Goal: Task Accomplishment & Management: Manage account settings

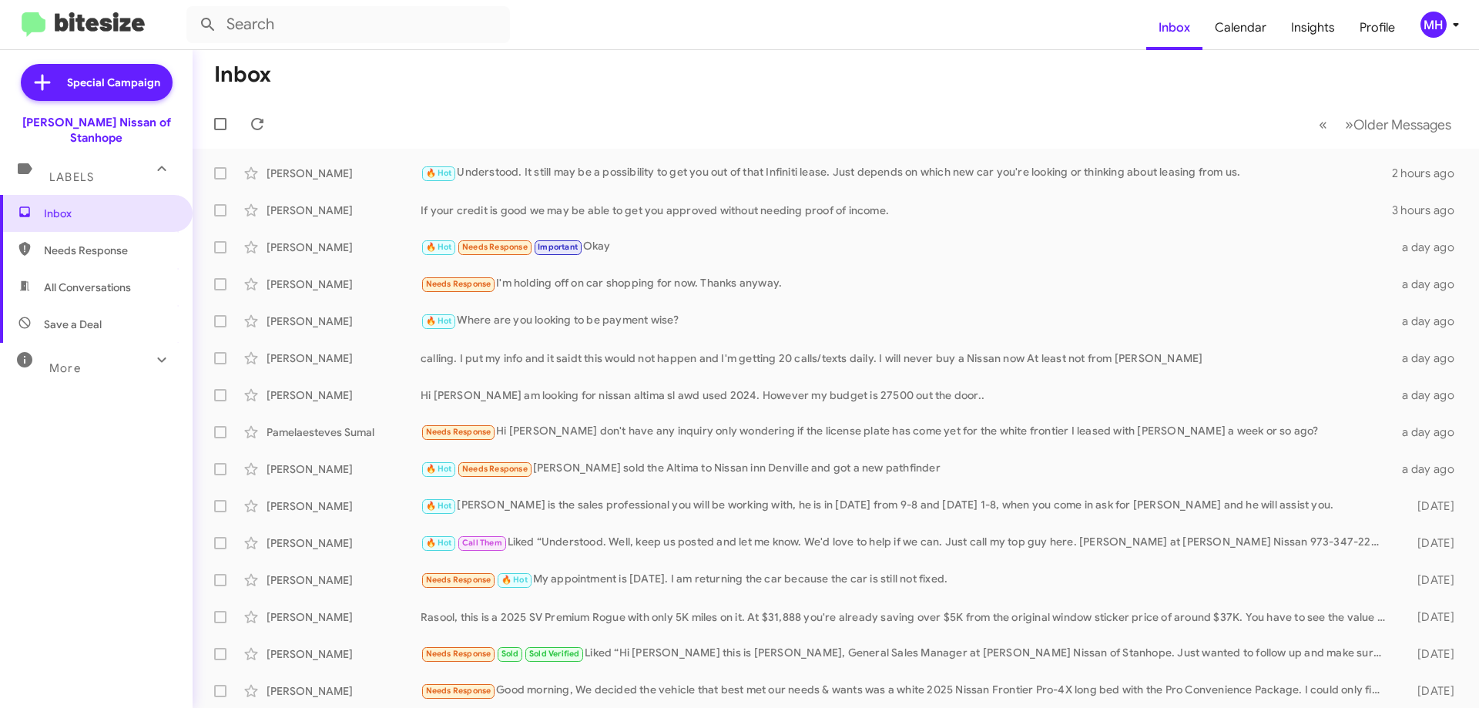
click at [85, 281] on span "All Conversations" at bounding box center [96, 287] width 193 height 37
type input "in:all-conversations"
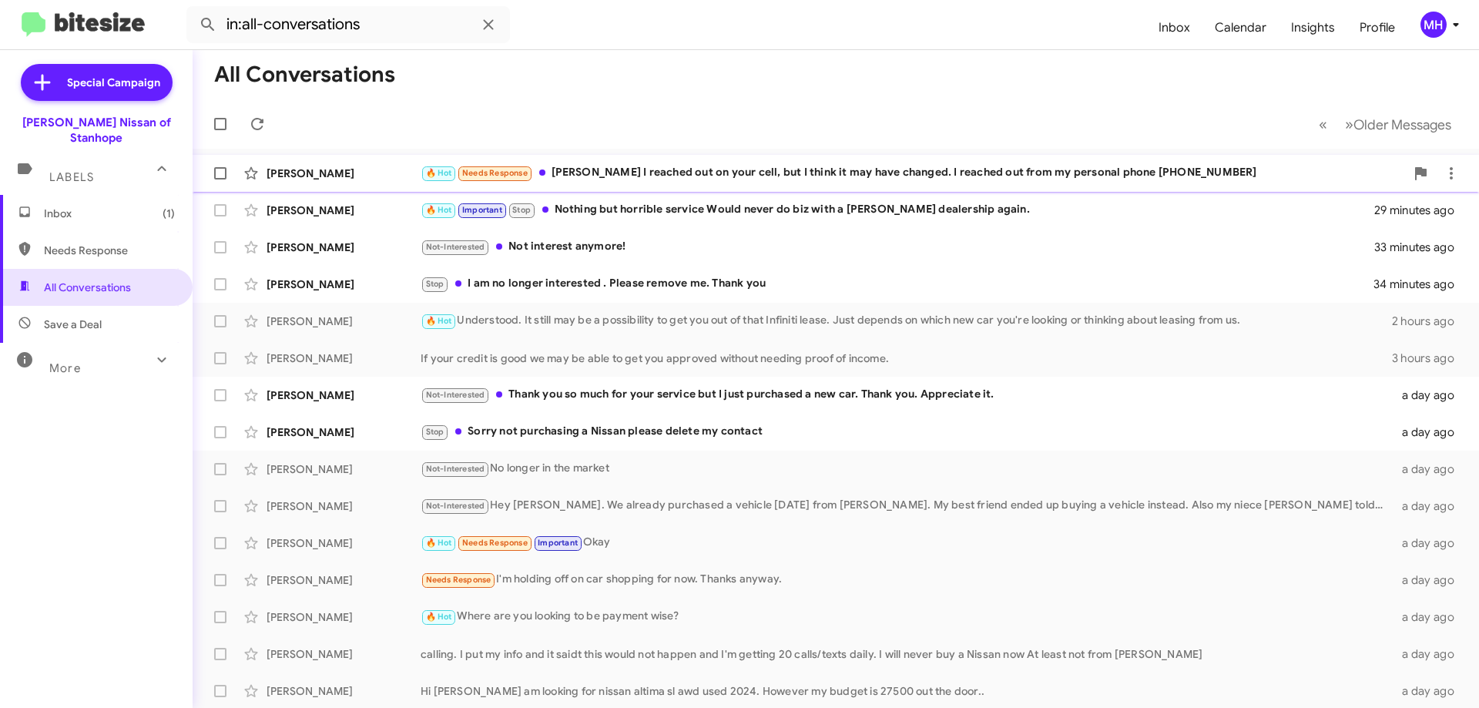
click at [735, 172] on div "🔥 Hot Needs Response [PERSON_NAME] I reached out on your cell, but I think it m…" at bounding box center [912, 173] width 984 height 18
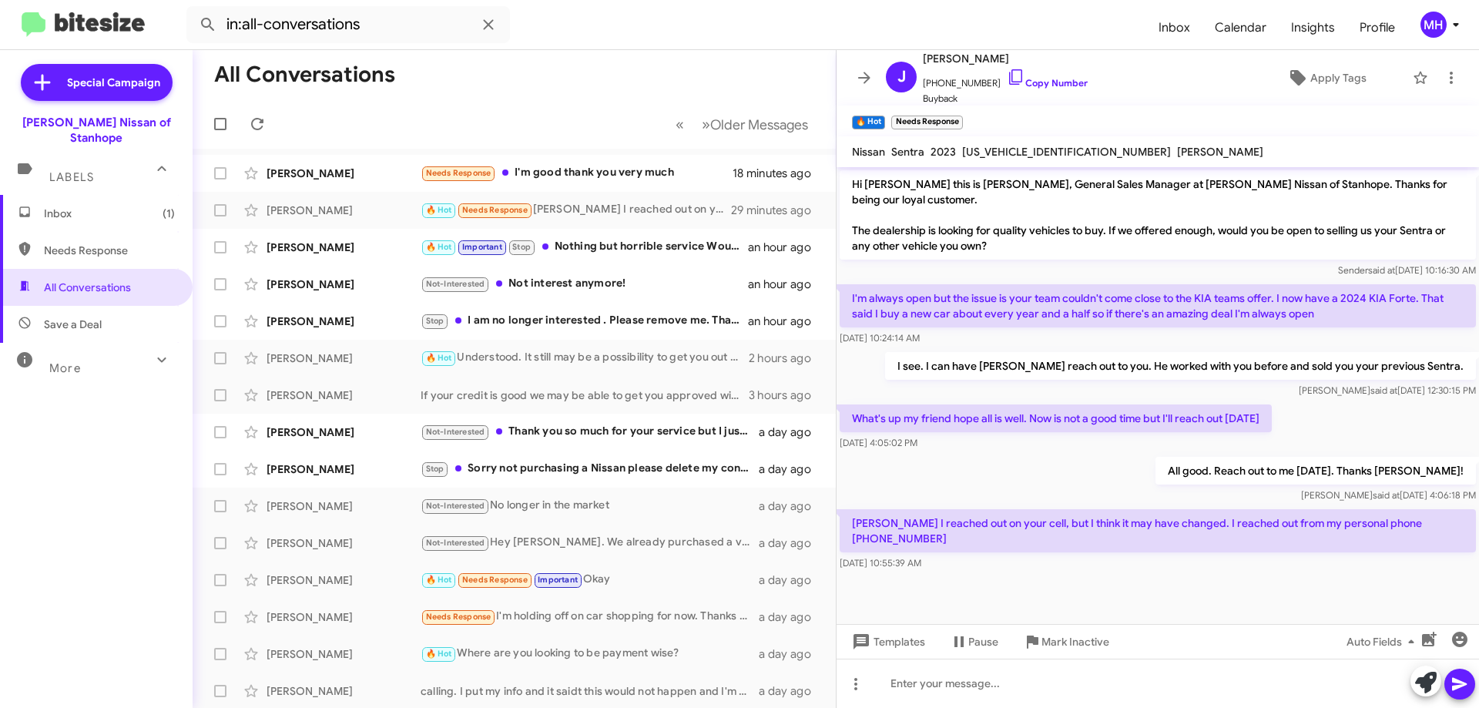
click at [121, 206] on span "Inbox (1)" at bounding box center [109, 213] width 131 height 15
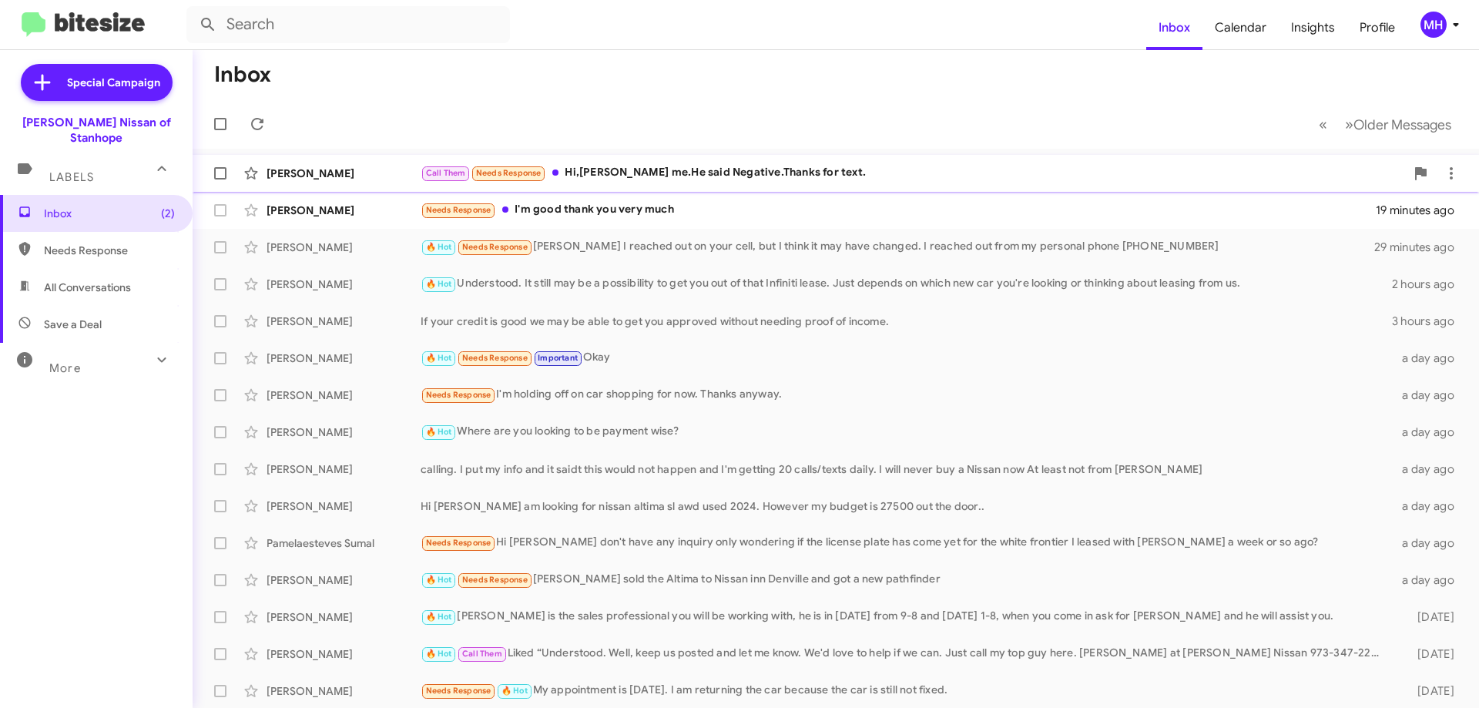
click at [620, 167] on div "Call Them Needs Response Hi,[PERSON_NAME] me.He said Negative.Thanks for text." at bounding box center [912, 173] width 984 height 18
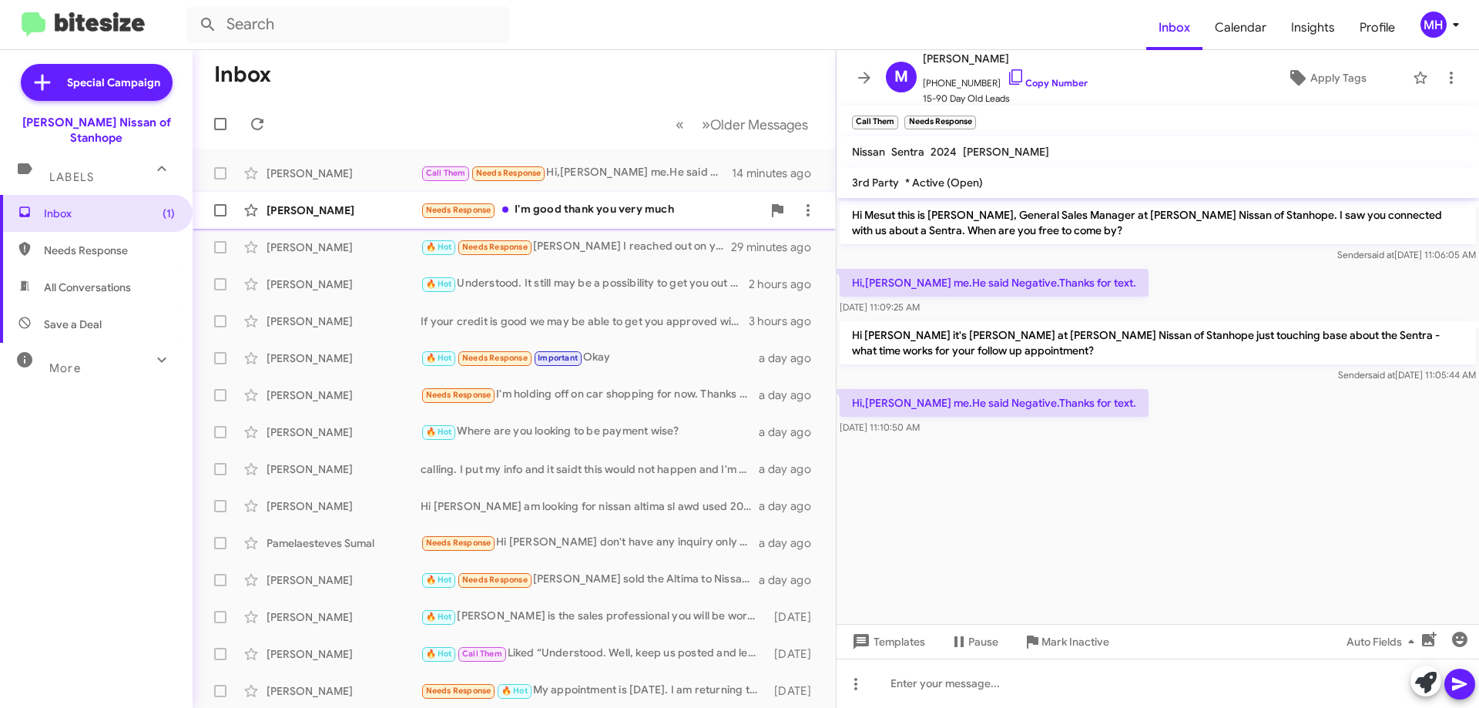
click at [591, 208] on div "Needs Response I'm good thank you very much" at bounding box center [590, 210] width 341 height 18
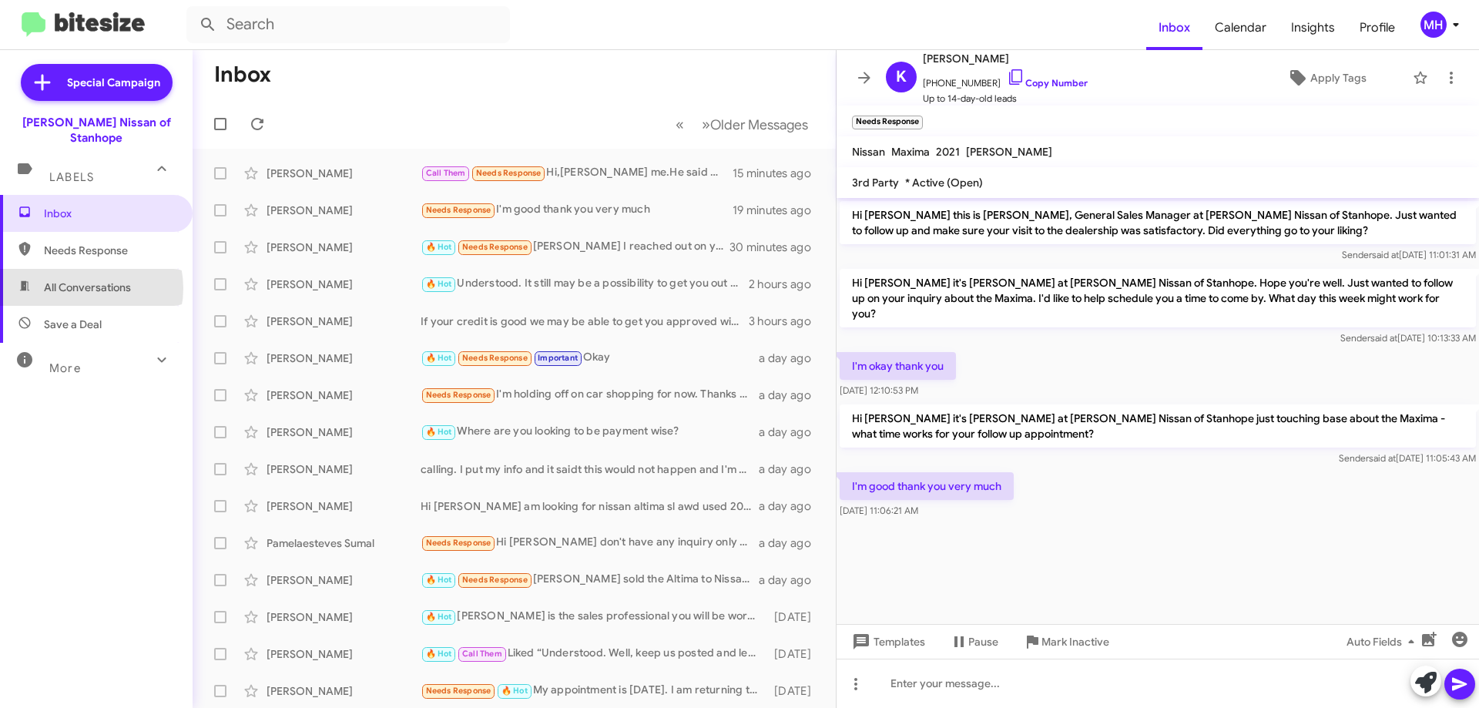
click at [88, 280] on span "All Conversations" at bounding box center [87, 287] width 87 height 15
type input "in:all-conversations"
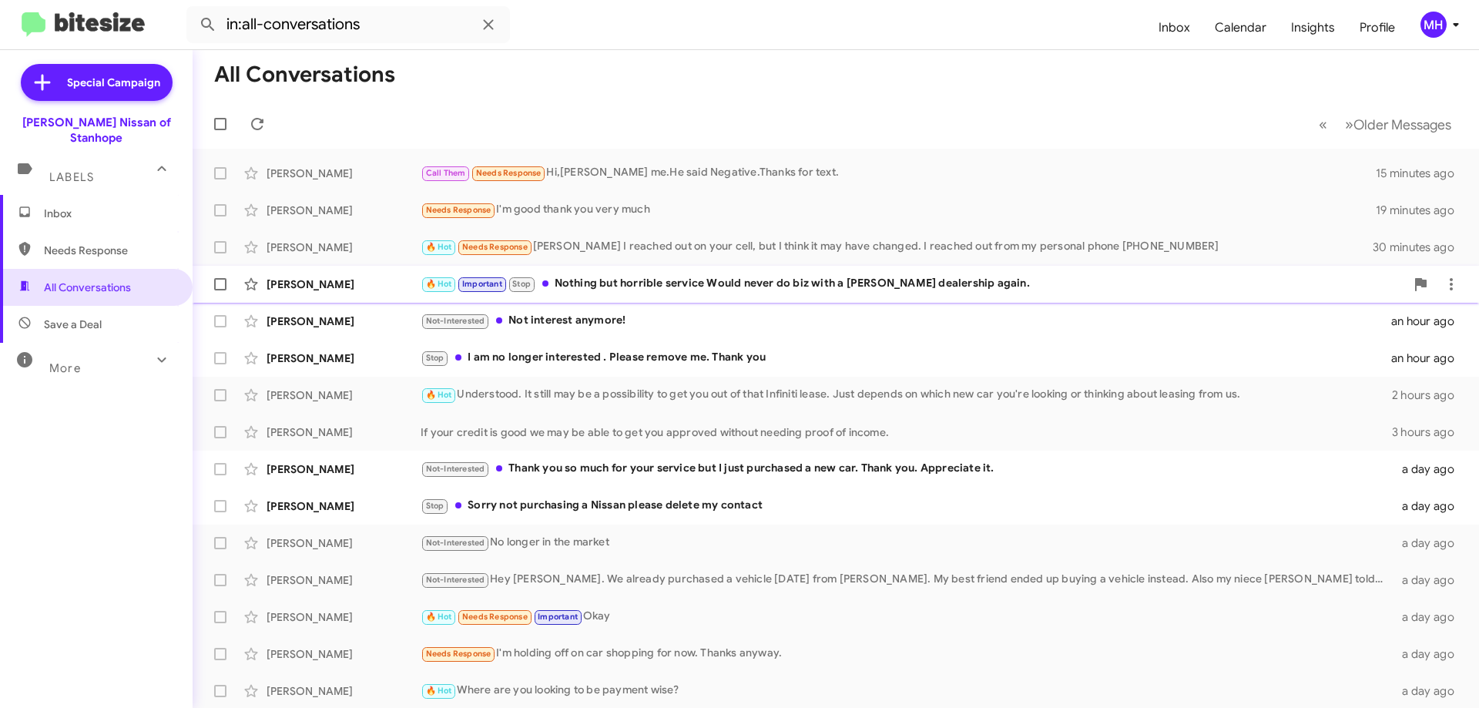
click at [645, 277] on div "🔥 Hot Important Stop Nothing but horrible service Would never do biz with a [PE…" at bounding box center [912, 284] width 984 height 18
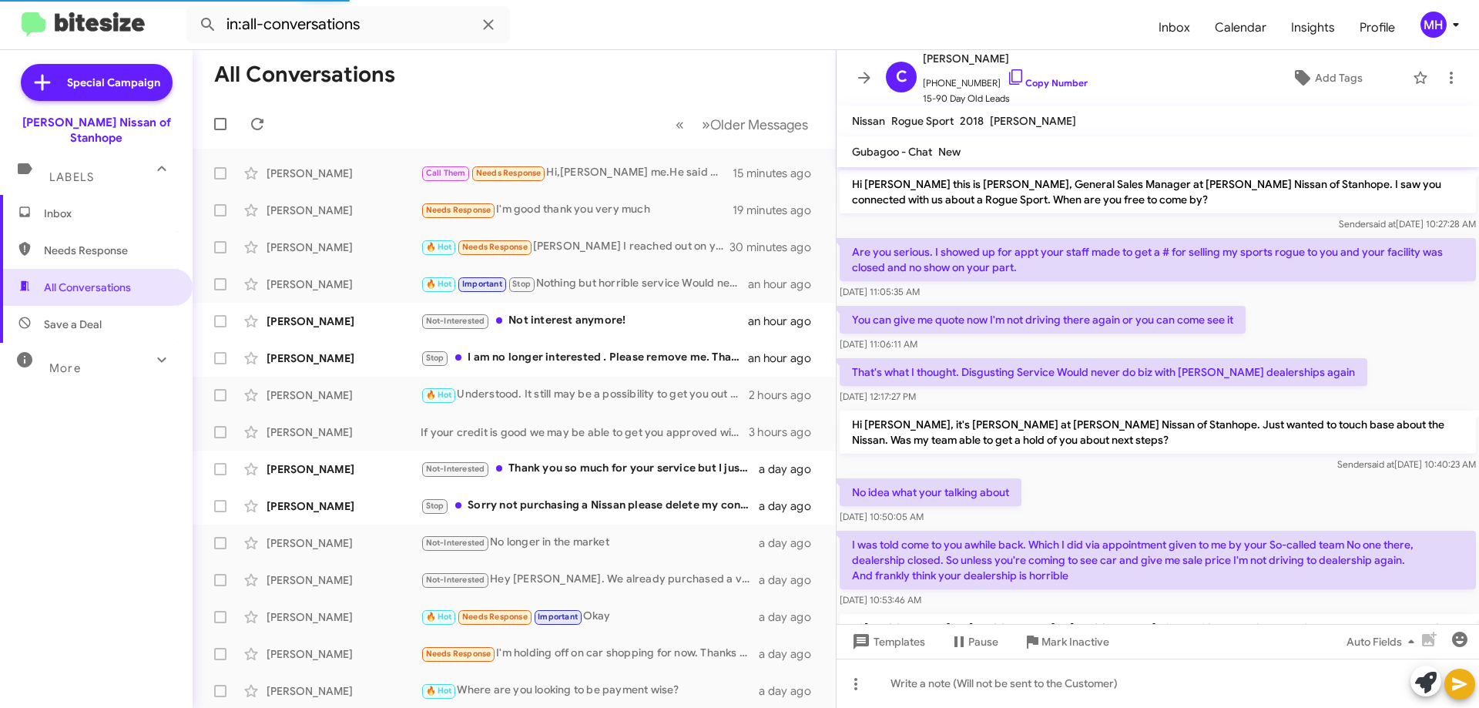
scroll to position [229, 0]
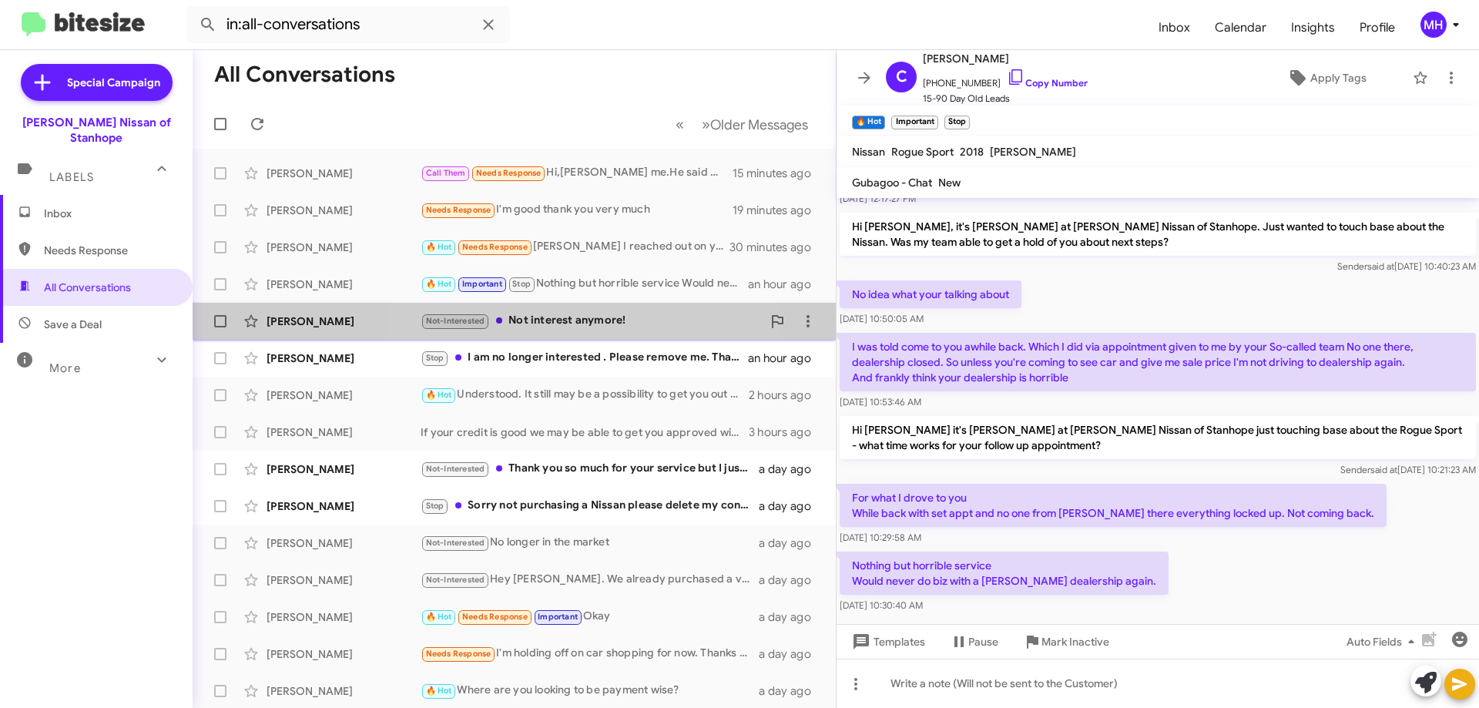
click at [569, 314] on div "Not-Interested Not interest anymore!" at bounding box center [590, 321] width 341 height 18
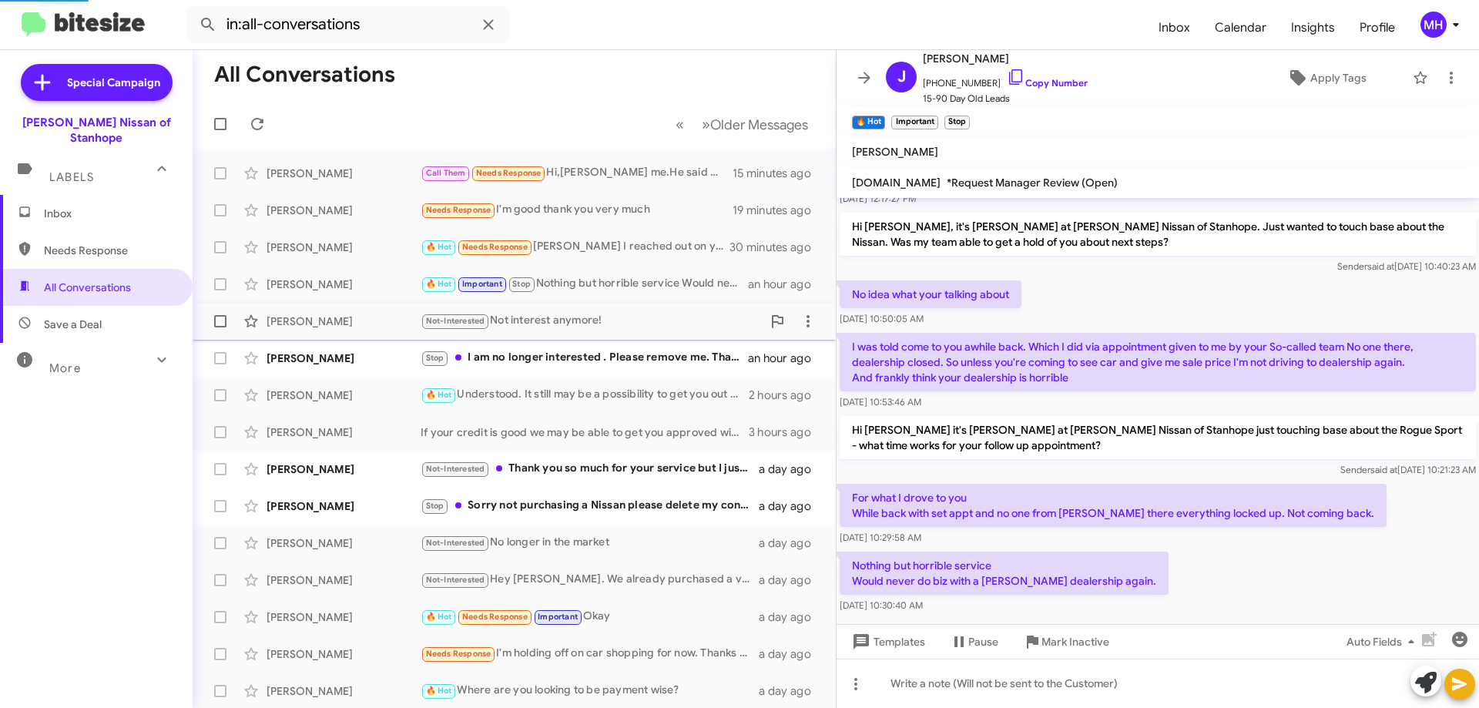
scroll to position [467, 0]
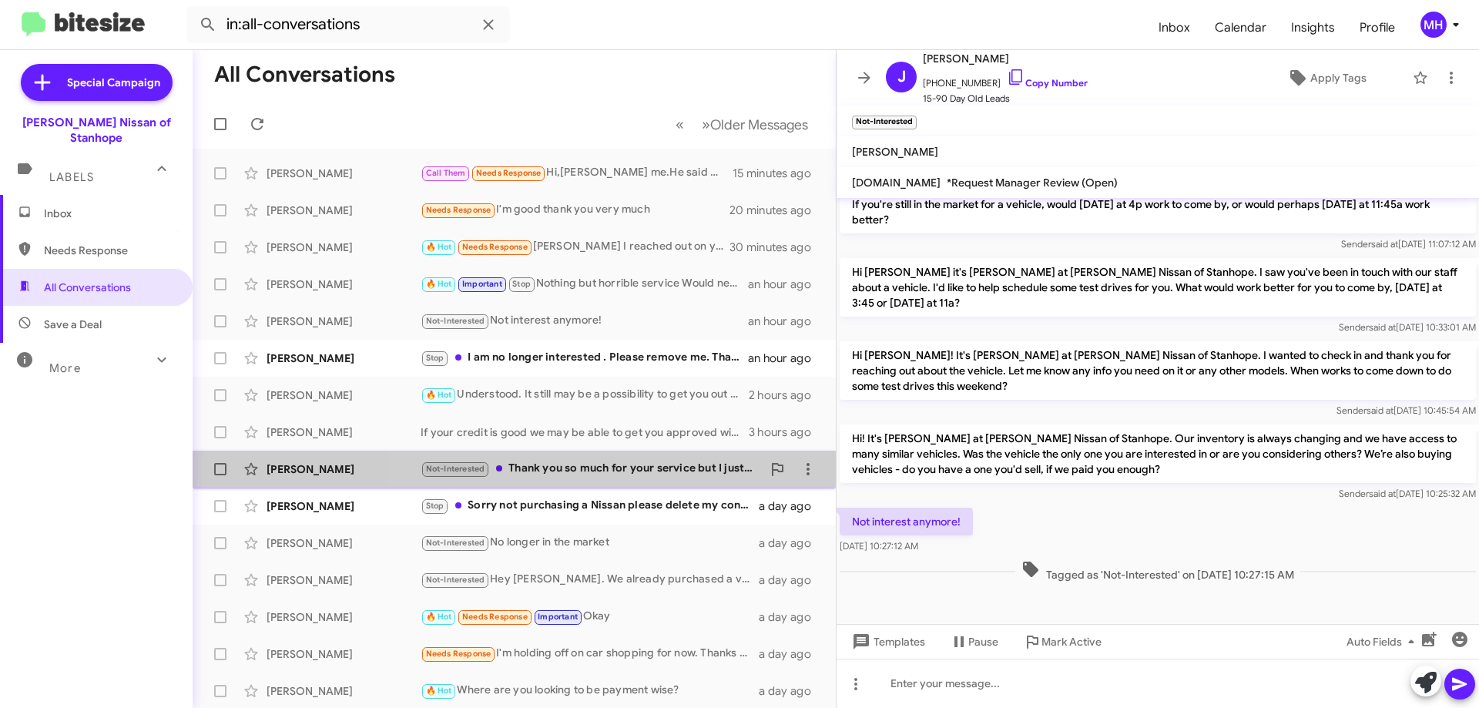
click at [616, 464] on div "Not-Interested Thank you so much for your service but I just purchased a new ca…" at bounding box center [590, 469] width 341 height 18
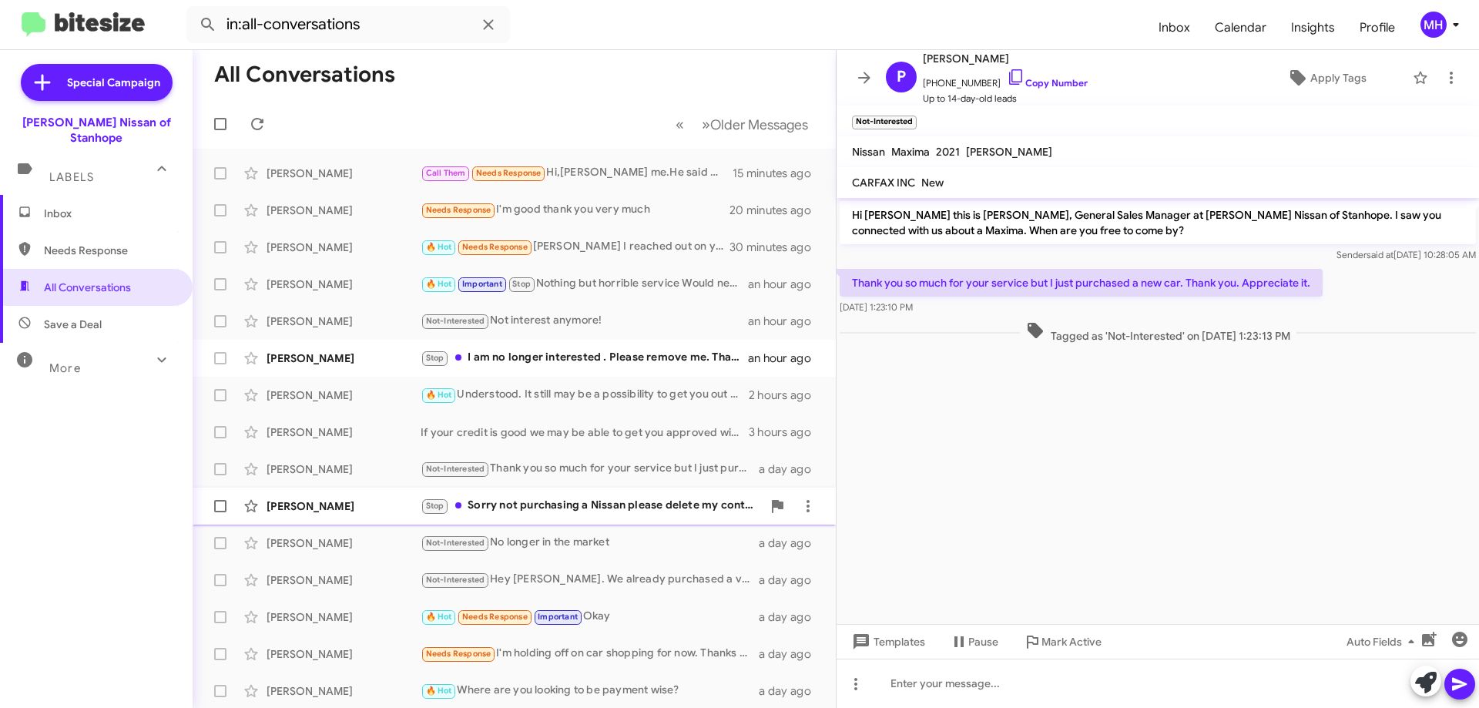
click at [576, 502] on div "Stop Sorry not purchasing a Nissan please delete my contact" at bounding box center [590, 506] width 341 height 18
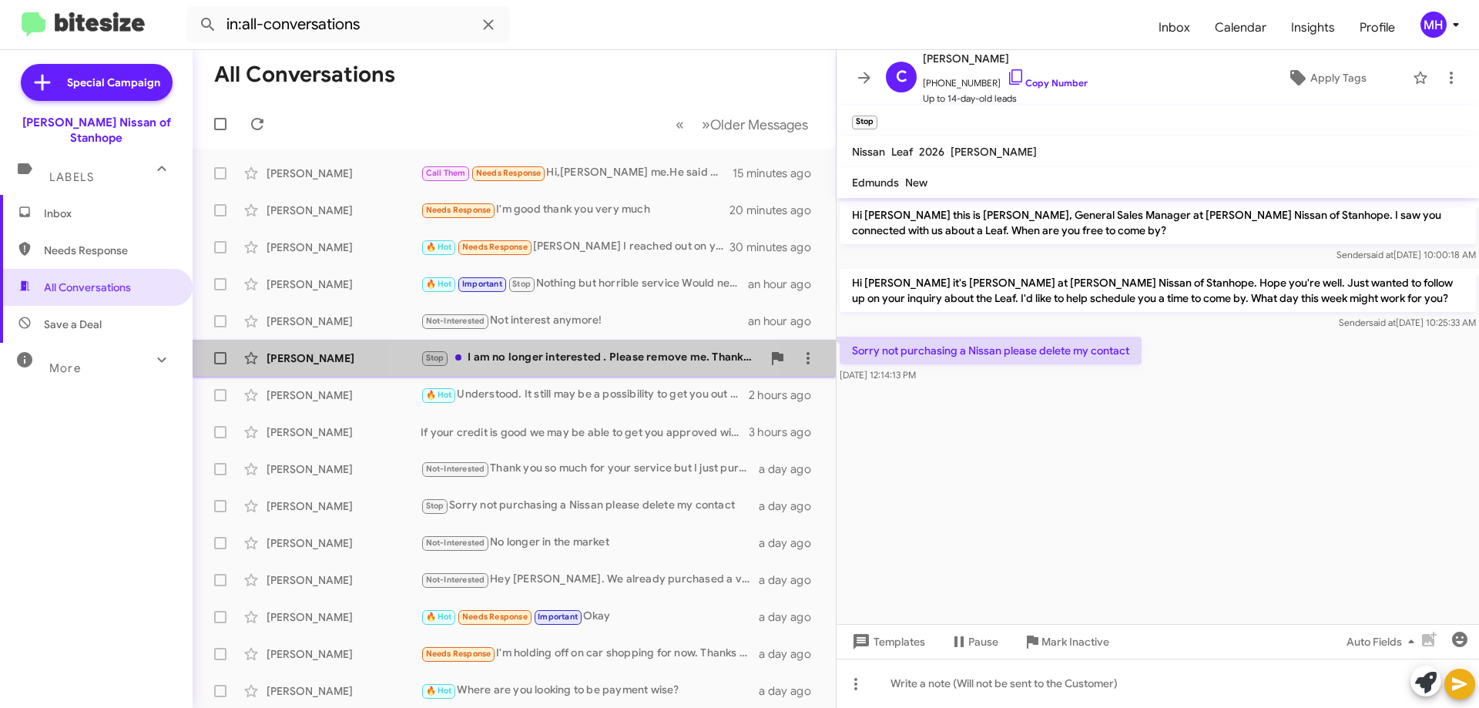
click at [539, 354] on div "Stop I am no longer interested . Please remove me. Thank you" at bounding box center [590, 358] width 341 height 18
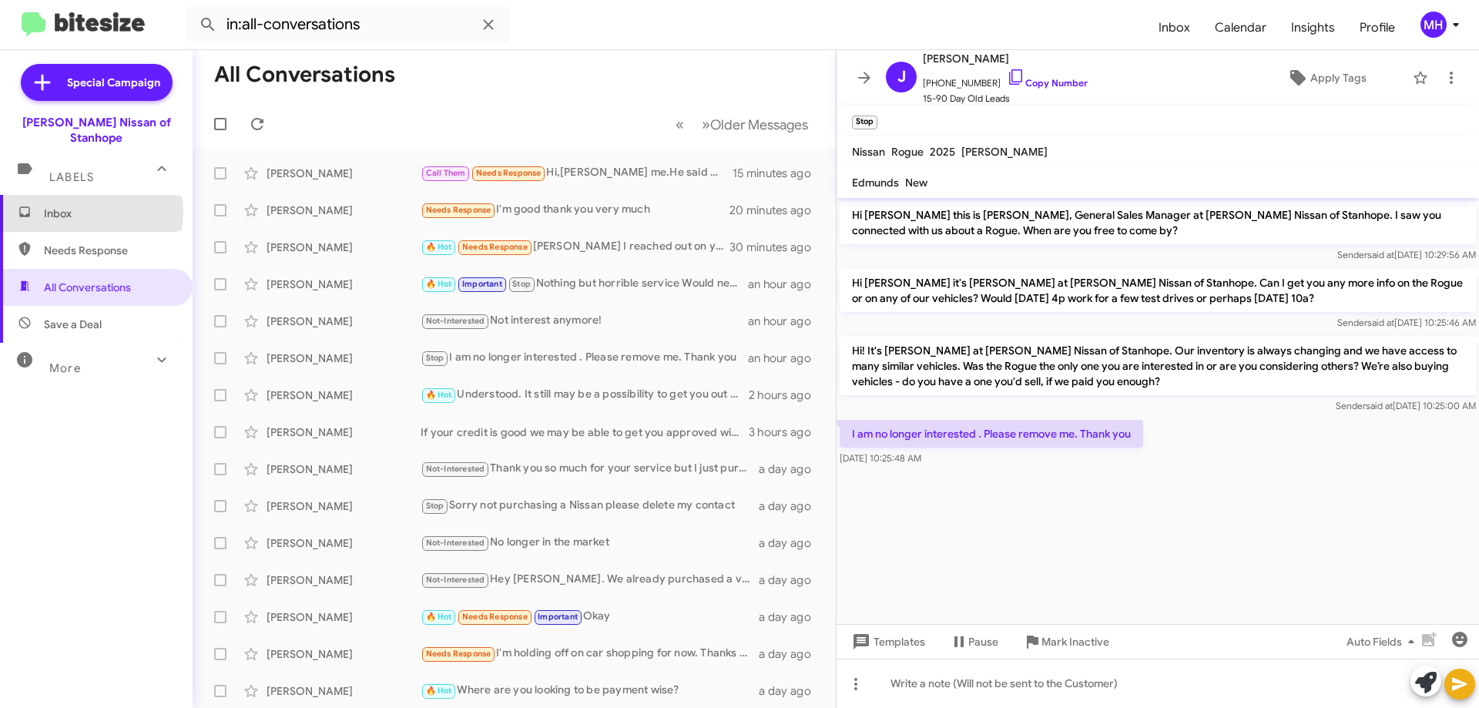
click at [89, 206] on span "Inbox" at bounding box center [109, 213] width 131 height 15
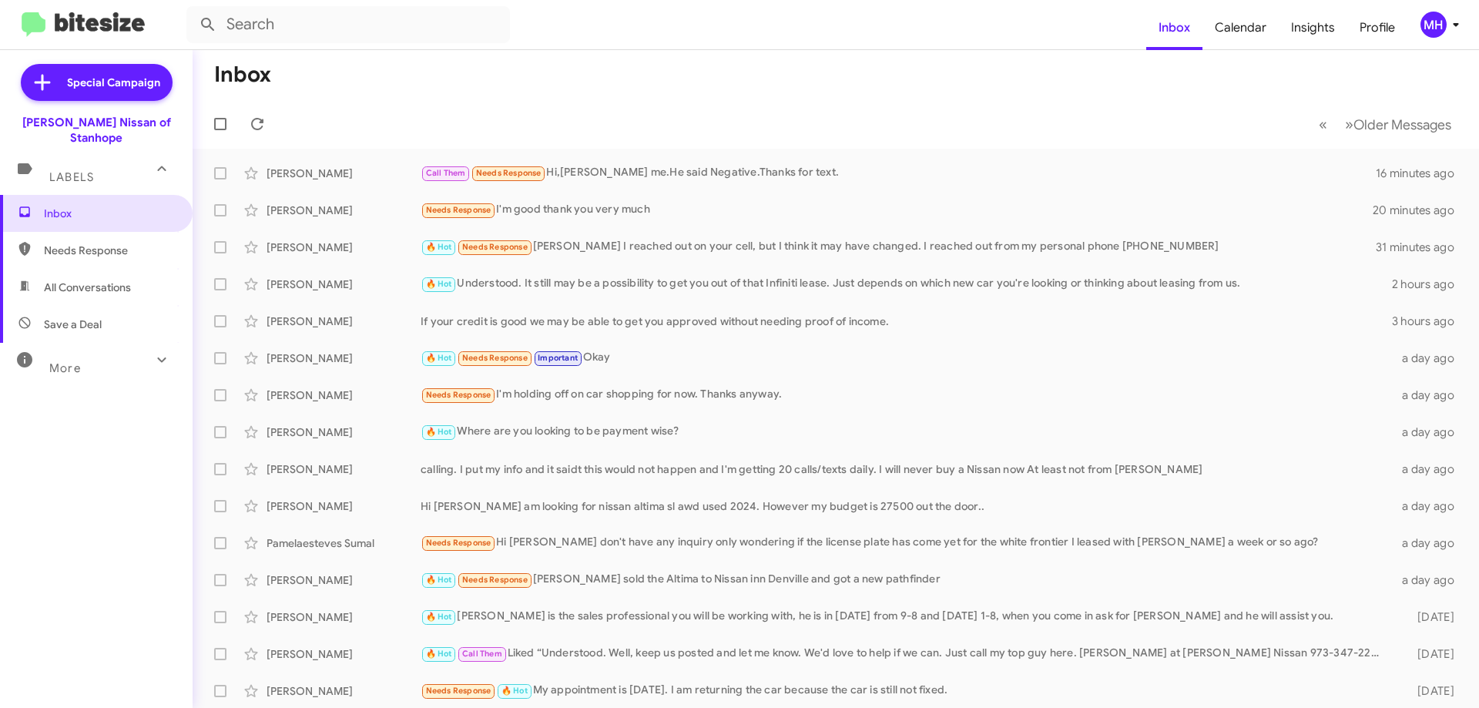
click at [97, 316] on span "Save a Deal" at bounding box center [73, 323] width 58 height 15
type input "in:not-interested"
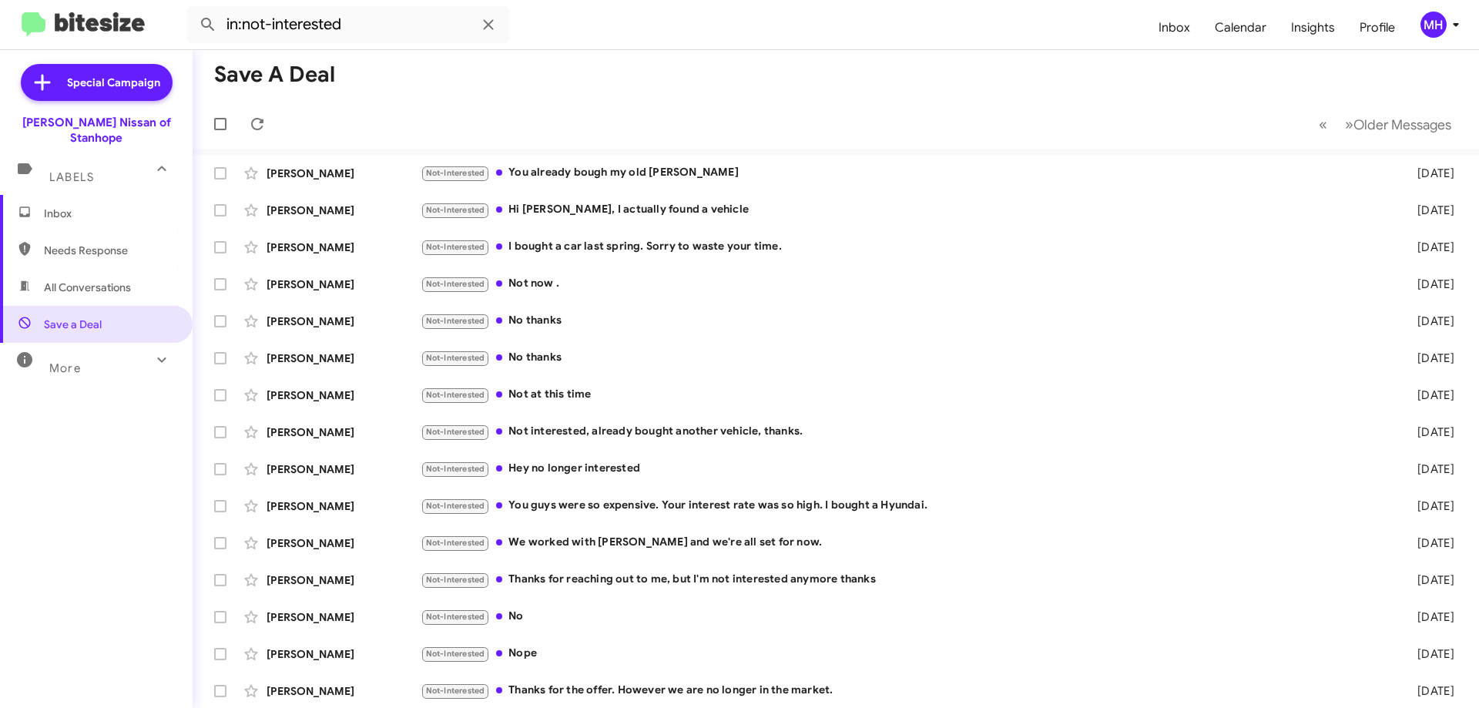
click at [88, 206] on span "Inbox" at bounding box center [109, 213] width 131 height 15
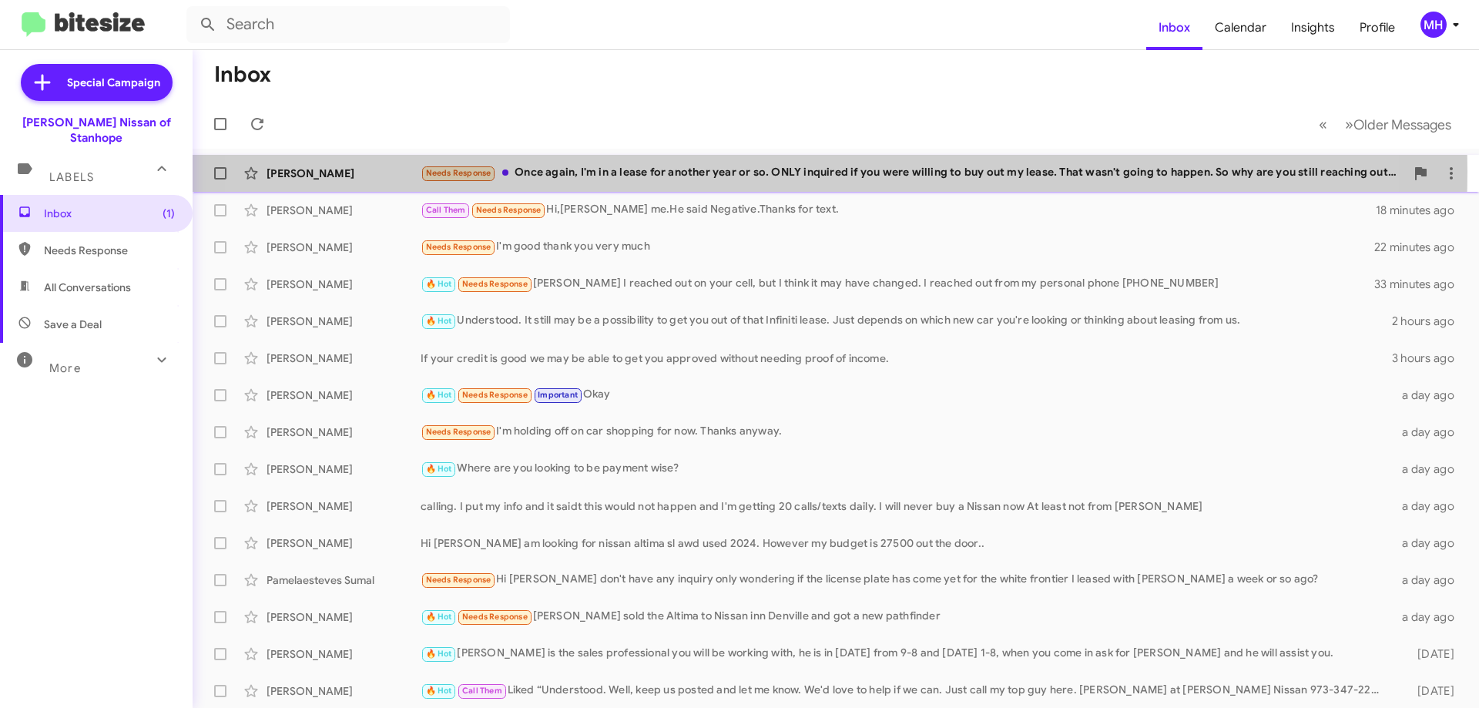
click at [748, 172] on div "Needs Response Once again, I'm in a lease for another year or so. ONLY inquired…" at bounding box center [912, 173] width 984 height 18
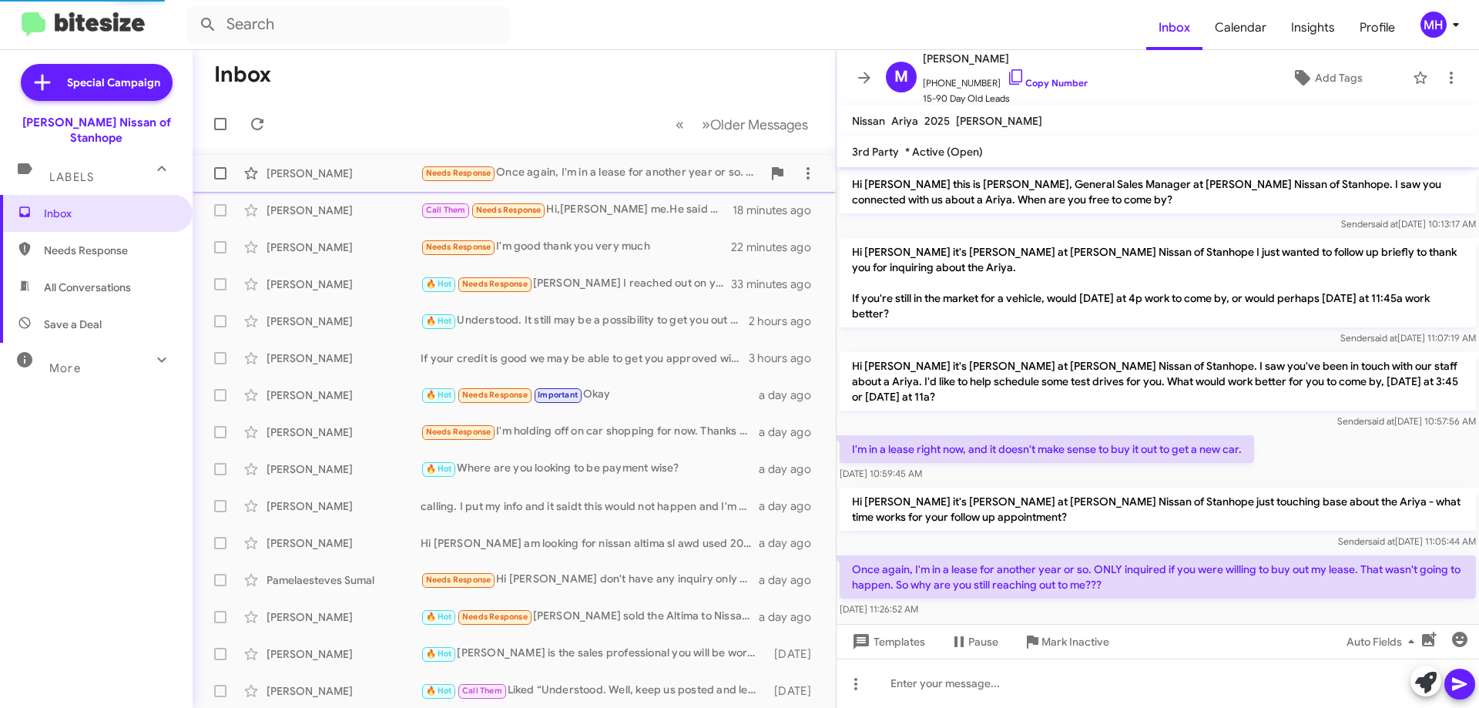
scroll to position [19, 0]
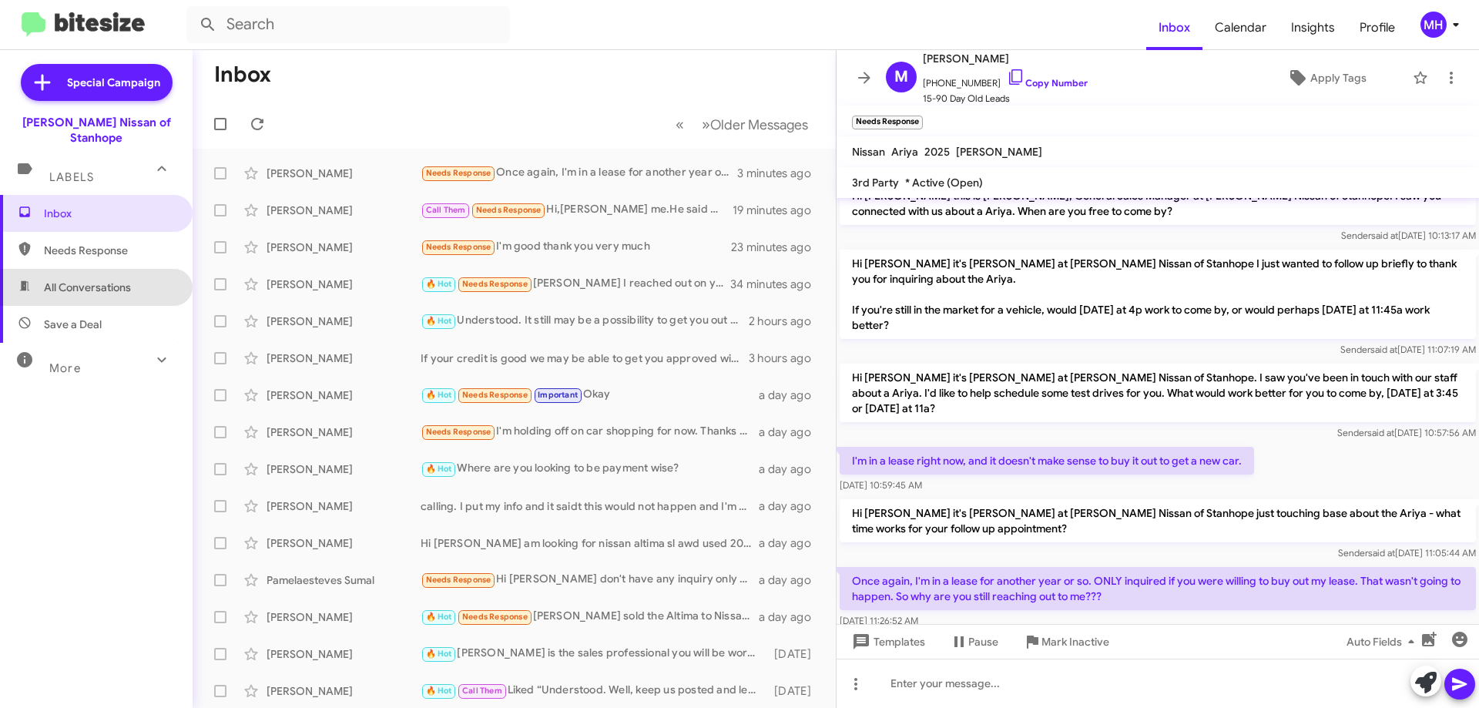
click at [101, 280] on span "All Conversations" at bounding box center [87, 287] width 87 height 15
type input "in:all-conversations"
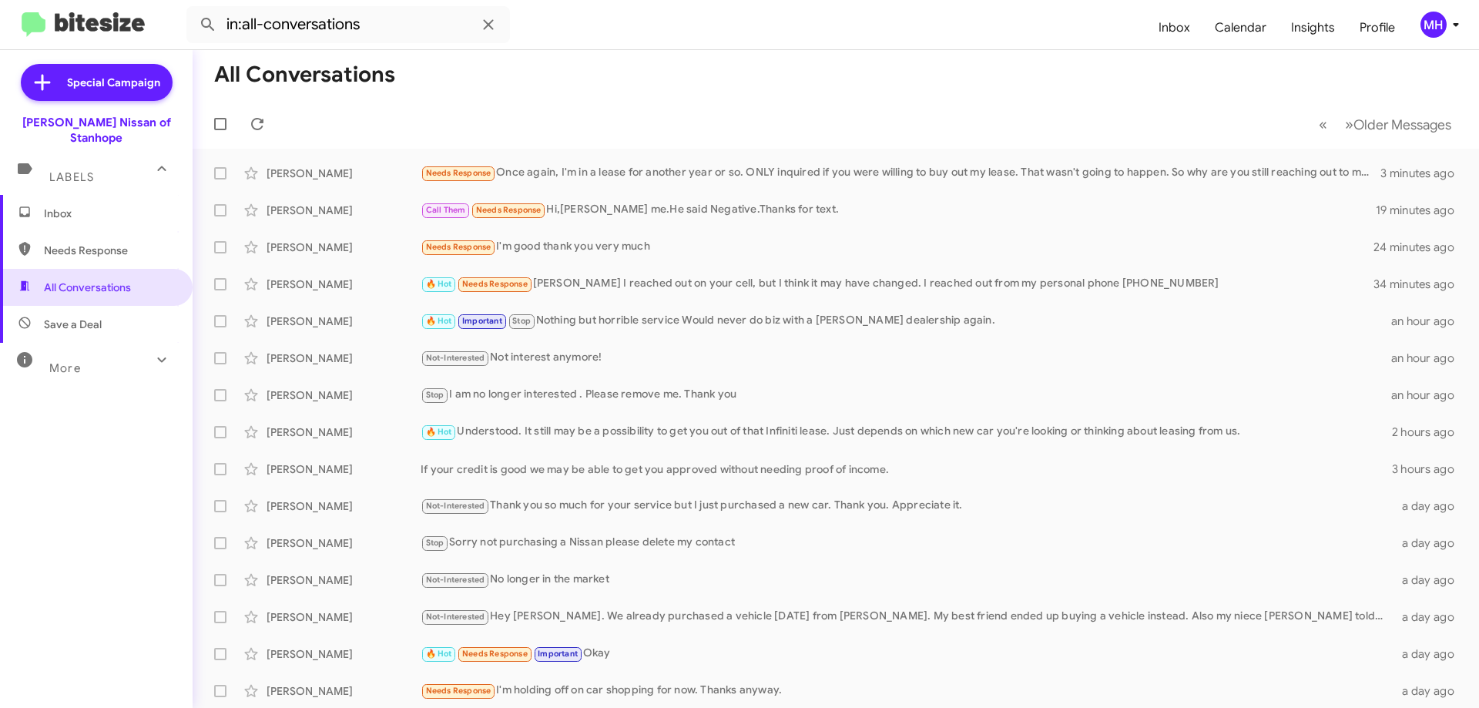
click at [76, 206] on span "Inbox" at bounding box center [109, 213] width 131 height 15
